Goal: Task Accomplishment & Management: Use online tool/utility

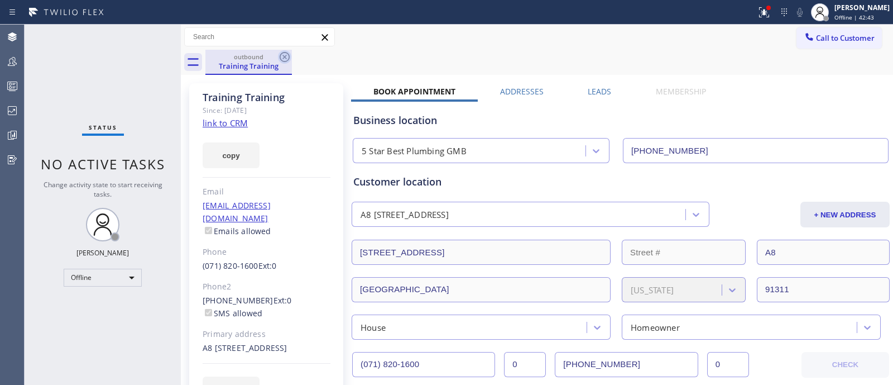
click at [284, 59] on icon at bounding box center [284, 56] width 13 height 13
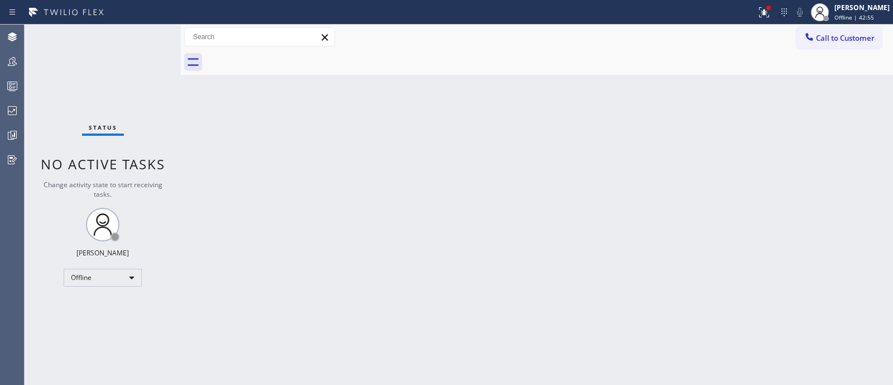
click at [575, 125] on div "Back to Dashboard Change Sender ID Customers Technicians Select a contact Outbo…" at bounding box center [537, 205] width 712 height 360
click at [844, 9] on div "[PERSON_NAME]" at bounding box center [862, 7] width 55 height 9
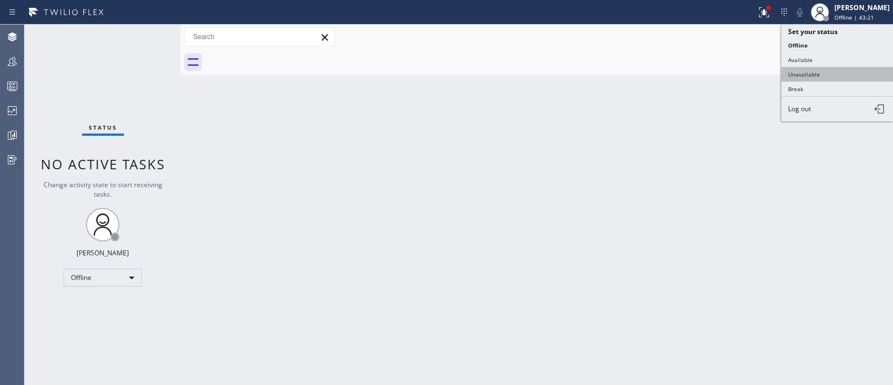
click at [831, 79] on button "Unavailable" at bounding box center [838, 74] width 112 height 15
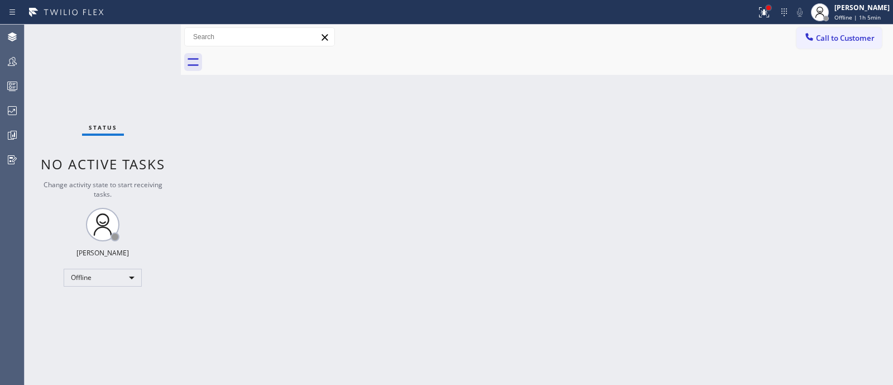
click at [765, 4] on div at bounding box center [768, 7] width 7 height 7
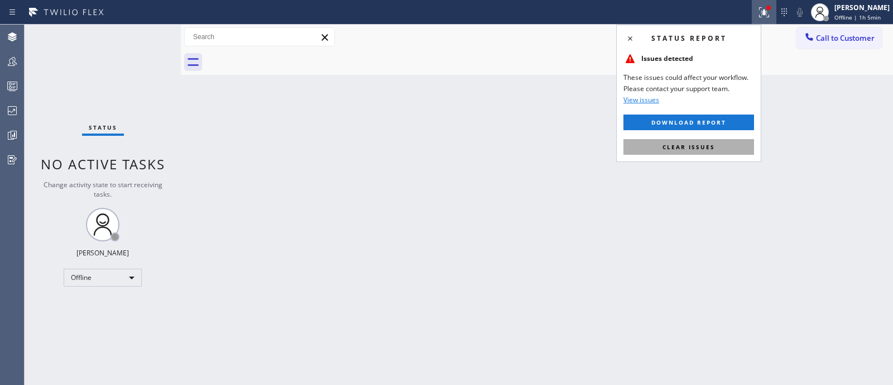
click at [662, 150] on button "Clear issues" at bounding box center [689, 147] width 131 height 16
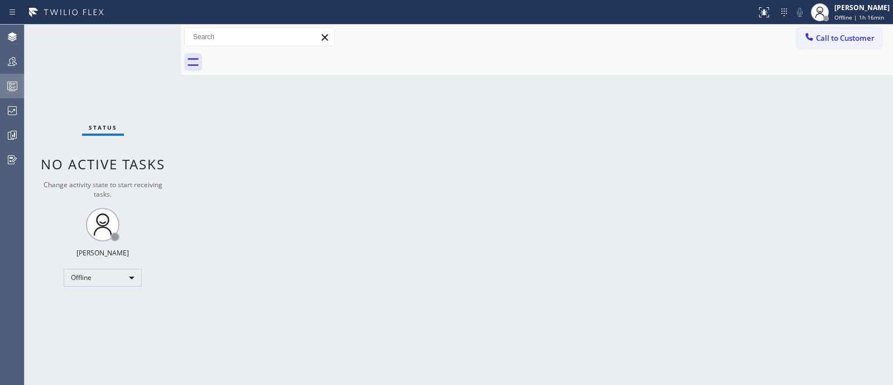
click at [4, 83] on div at bounding box center [12, 85] width 25 height 13
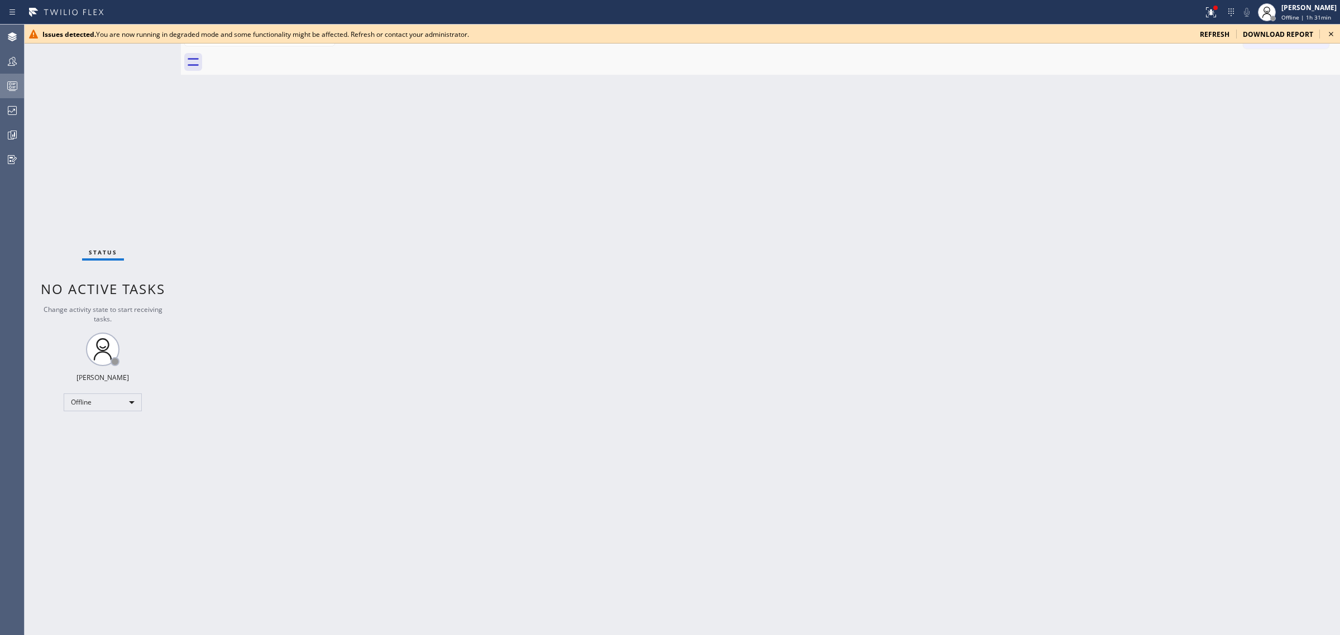
click at [14, 85] on icon at bounding box center [12, 85] width 13 height 13
